Goal: Task Accomplishment & Management: Manage account settings

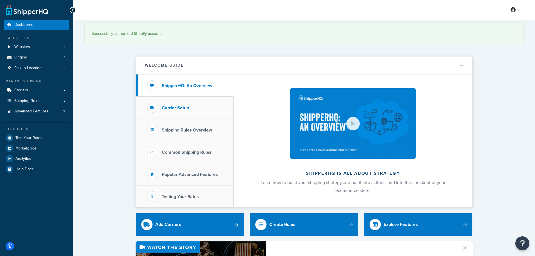
click at [164, 110] on h3 "Carrier Setup" at bounding box center [175, 107] width 27 height 5
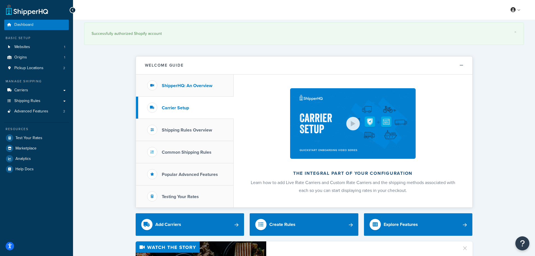
click at [171, 89] on li "ShipperHQ: An Overview" at bounding box center [185, 85] width 98 height 22
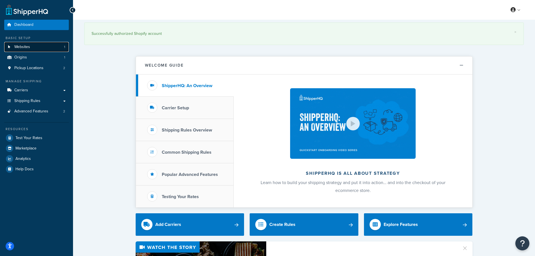
click at [48, 50] on link "Websites 1" at bounding box center [36, 47] width 65 height 10
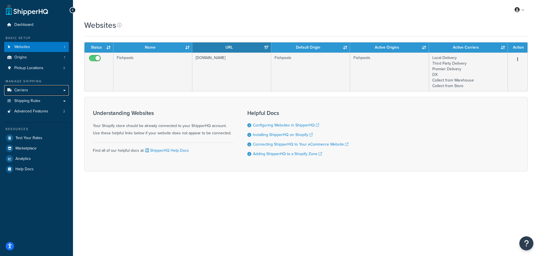
click at [41, 94] on link "Carriers" at bounding box center [36, 90] width 65 height 10
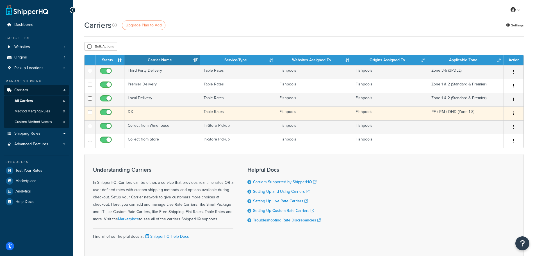
click at [144, 116] on td "DX" at bounding box center [162, 113] width 76 height 14
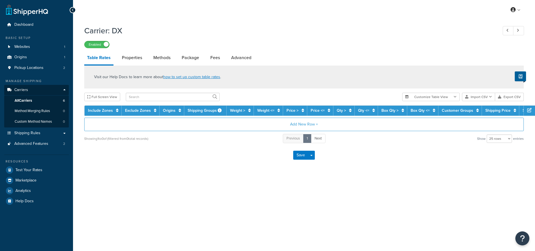
select select "25"
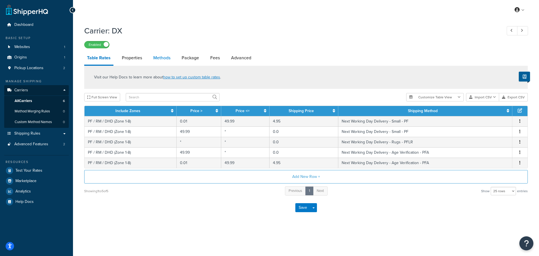
click at [165, 55] on link "Methods" at bounding box center [161, 57] width 23 height 13
select select "25"
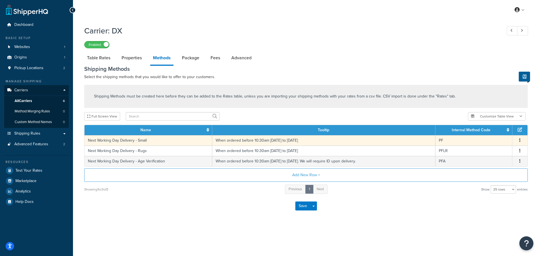
click at [519, 140] on icon "button" at bounding box center [519, 140] width 1 height 4
click at [490, 134] on div "Edit" at bounding box center [491, 135] width 40 height 12
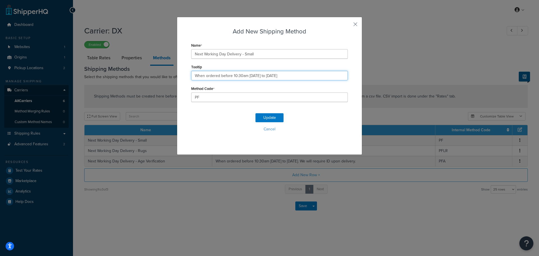
click at [194, 76] on input "When ordered before 10:30am Monday to Thursday" at bounding box center [269, 76] width 157 height 10
drag, startPoint x: 220, startPoint y: 76, endPoint x: 141, endPoint y: 66, distance: 80.0
click at [146, 67] on div "Add New Shipping Method Name Next Working Day Delivery - Small Tooltip In stock…" at bounding box center [269, 128] width 539 height 256
type input "In stock items, when ordered before 10:30am Monday to Thursday"
click at [272, 120] on button "Update" at bounding box center [269, 117] width 28 height 9
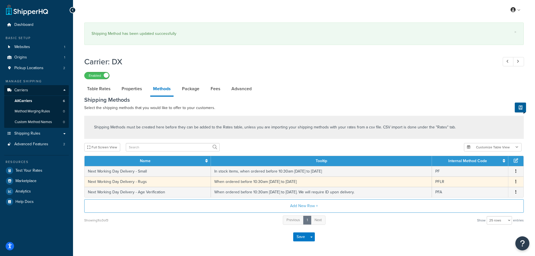
click at [515, 182] on button "button" at bounding box center [515, 181] width 4 height 6
click at [495, 177] on div "Edit" at bounding box center [487, 176] width 40 height 12
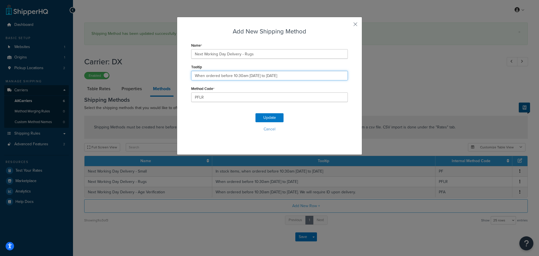
drag, startPoint x: 194, startPoint y: 77, endPoint x: 180, endPoint y: 74, distance: 14.6
click at [180, 74] on div "Add New Shipping Method Name Next Working Day Delivery - Rugs Tooltip When orde…" at bounding box center [269, 86] width 185 height 138
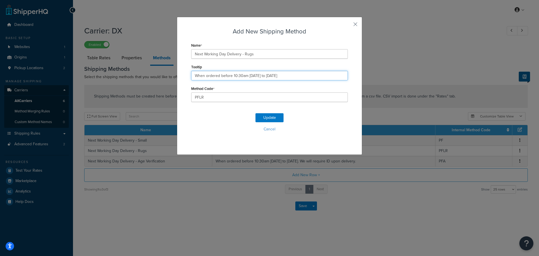
paste input "In stock items, w"
type input "In stock items, when ordered before 10:30am Monday to Thursday"
click at [263, 115] on button "Update" at bounding box center [269, 117] width 28 height 9
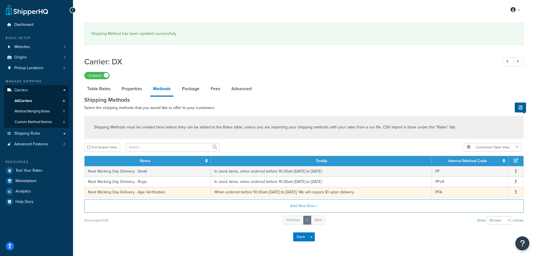
click at [514, 192] on button "button" at bounding box center [515, 192] width 4 height 6
click at [484, 185] on div "Edit" at bounding box center [487, 187] width 40 height 12
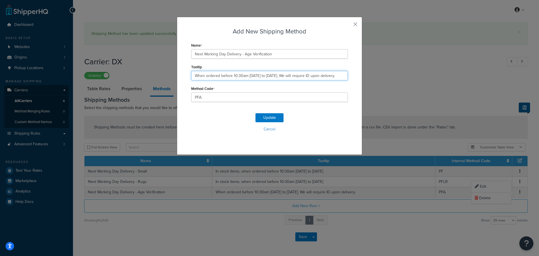
drag, startPoint x: 196, startPoint y: 77, endPoint x: 172, endPoint y: 76, distance: 24.2
click at [177, 76] on div "Add New Shipping Method Name Next Working Day Delivery - Age Verification Toolt…" at bounding box center [269, 86] width 185 height 138
paste input "In stock items, w"
type input "In stock items, when ordered before 10:30am Monday to Thursday. We will require…"
click at [264, 116] on button "Update" at bounding box center [269, 117] width 28 height 9
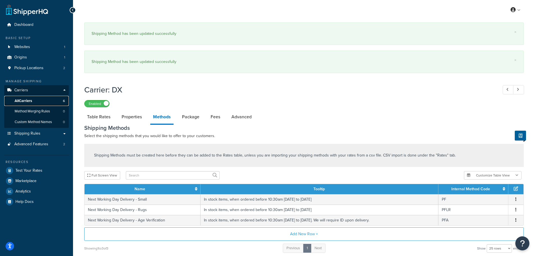
click at [39, 102] on link "All Carriers 6" at bounding box center [36, 101] width 65 height 10
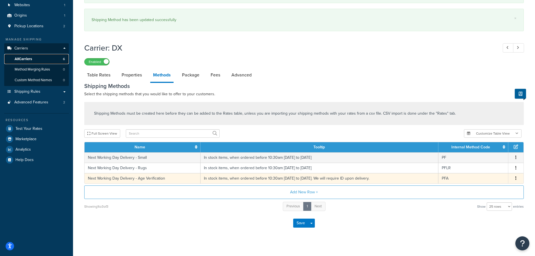
scroll to position [49, 0]
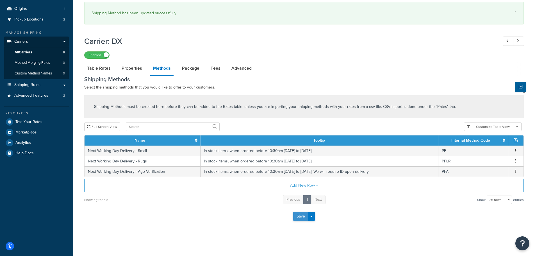
click at [303, 216] on button "Save" at bounding box center [300, 216] width 15 height 9
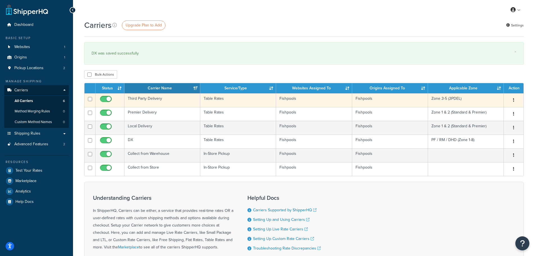
click at [513, 100] on icon "button" at bounding box center [513, 100] width 1 height 4
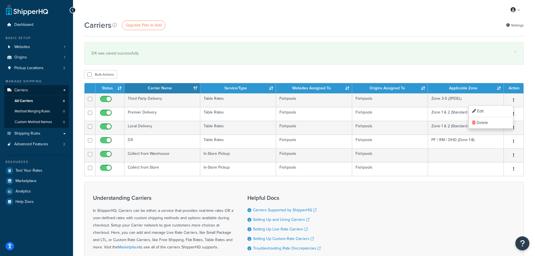
click at [424, 55] on div "DX was saved successfully" at bounding box center [303, 53] width 425 height 8
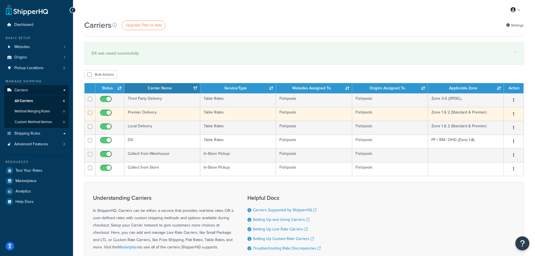
click at [513, 115] on icon "button" at bounding box center [513, 114] width 1 height 4
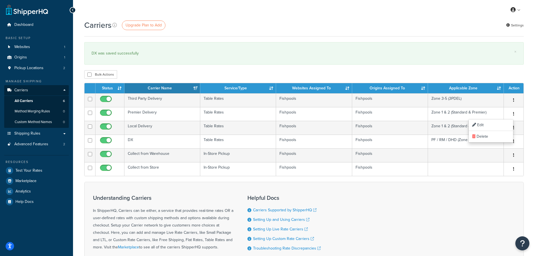
click at [383, 48] on div "× DX was saved successfully" at bounding box center [303, 53] width 439 height 22
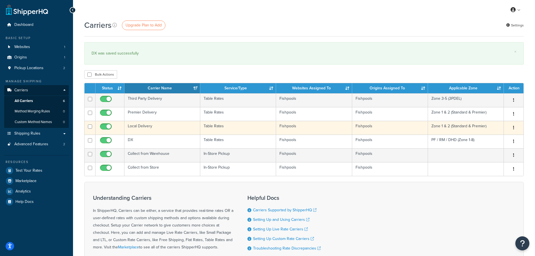
click at [512, 128] on button "button" at bounding box center [513, 127] width 8 height 9
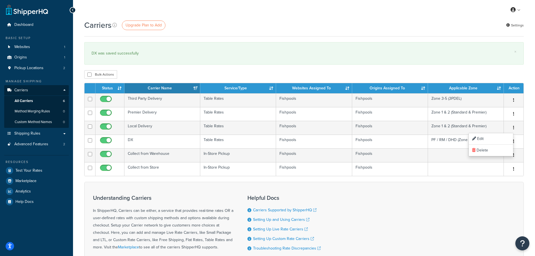
click at [364, 39] on div "Carriers Upgrade Plan to Add Settings × DX was saved successfully Bulk Actions …" at bounding box center [304, 162] width 462 height 285
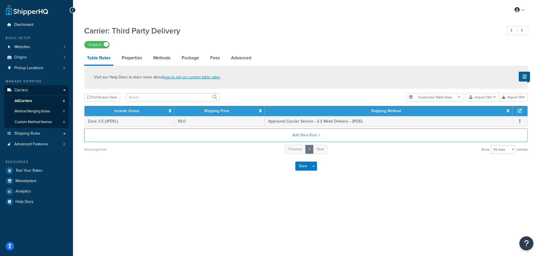
select select "25"
click at [135, 57] on link "Properties" at bounding box center [132, 57] width 26 height 13
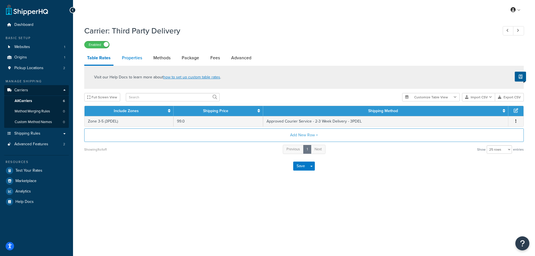
select select "HIGHEST"
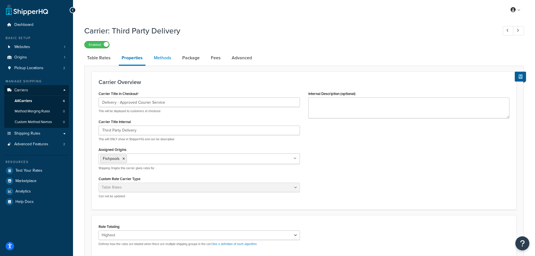
click at [158, 60] on link "Methods" at bounding box center [162, 57] width 23 height 13
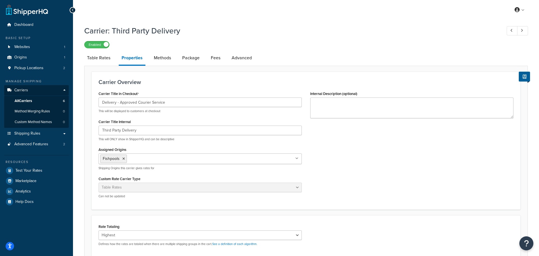
select select "25"
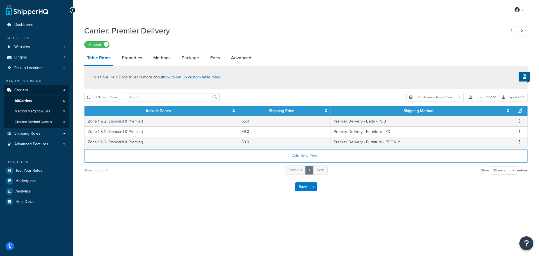
select select "25"
click at [151, 53] on link "Methods" at bounding box center [161, 57] width 23 height 13
select select "25"
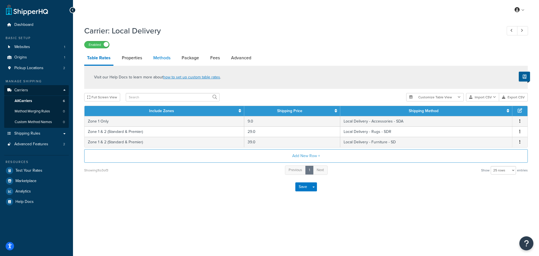
click at [166, 57] on link "Methods" at bounding box center [161, 57] width 23 height 13
select select "25"
